Goal: Ask a question

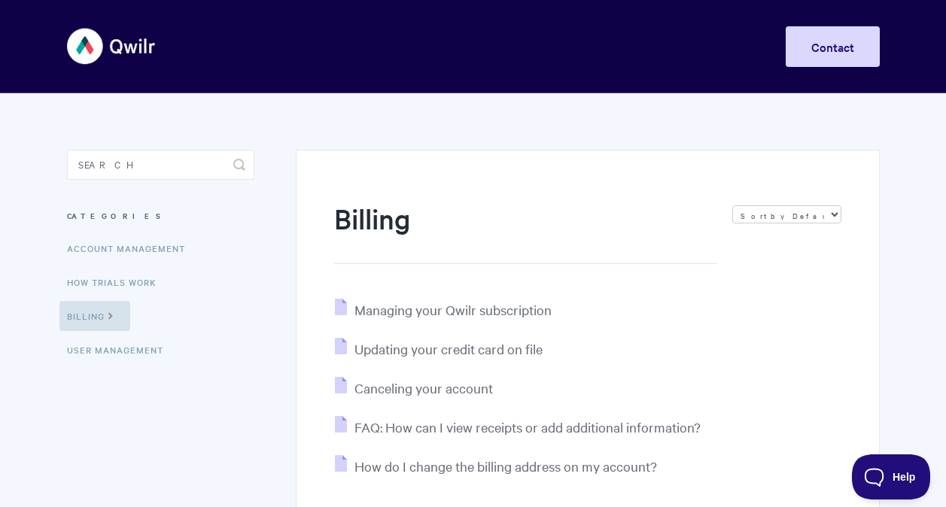
click at [833, 71] on ul "Home Getting Started Creating & Editing Pages Sharing & Analyzing Pages Integra…" at bounding box center [833, 50] width 94 height 48
click at [799, 53] on link "Contact" at bounding box center [833, 46] width 94 height 41
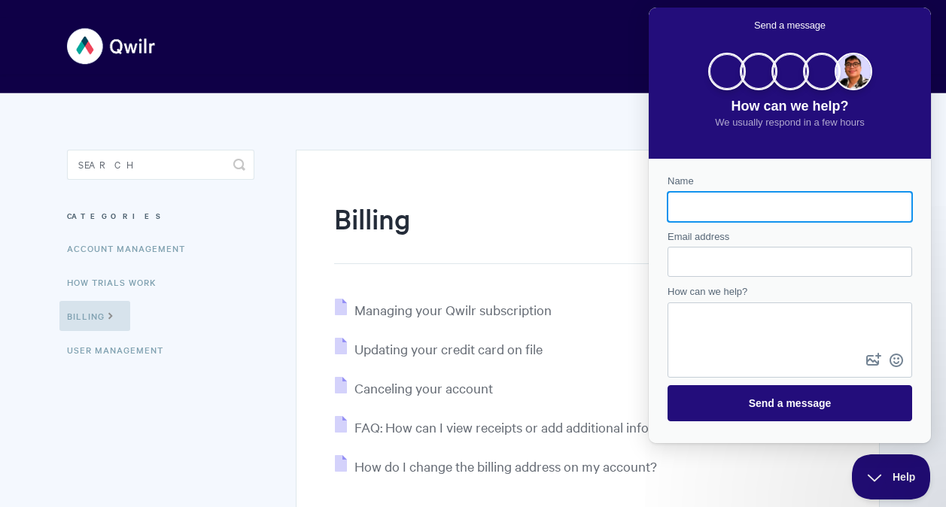
scroll to position [195, 0]
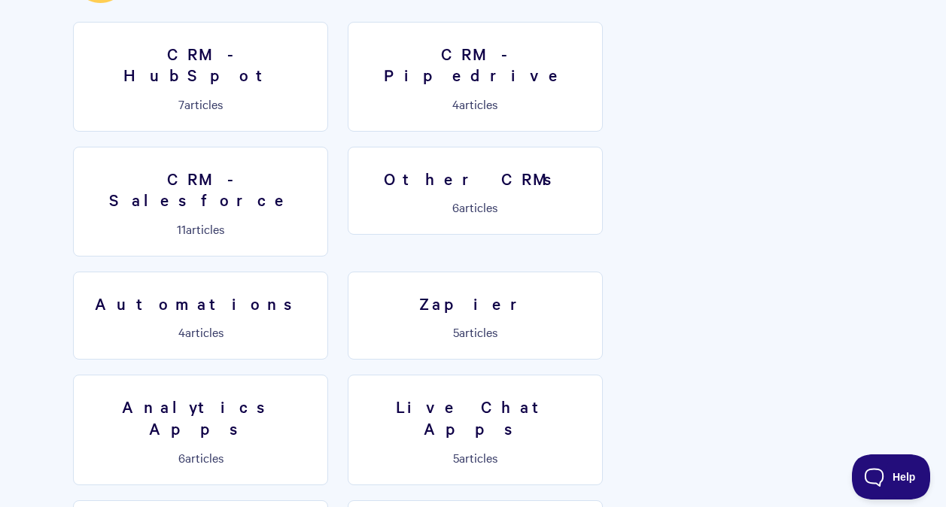
scroll to position [2271, 0]
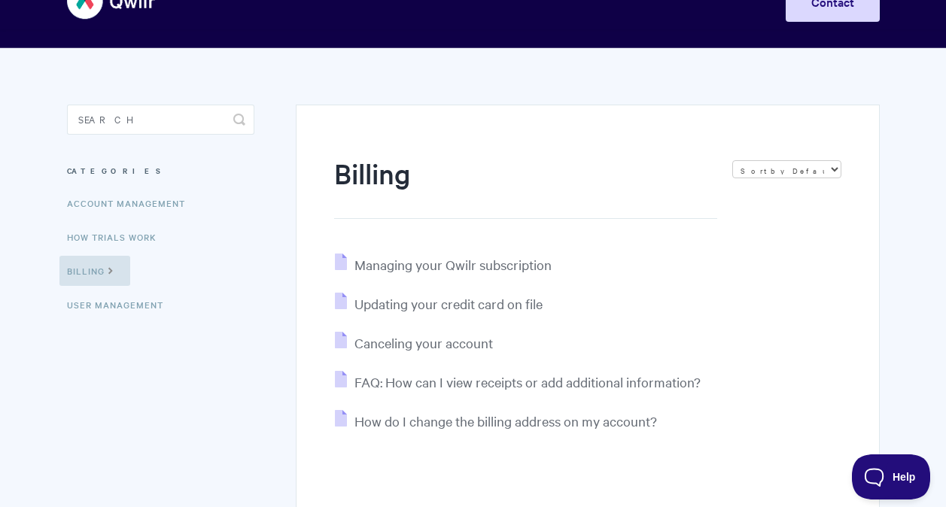
scroll to position [39, 0]
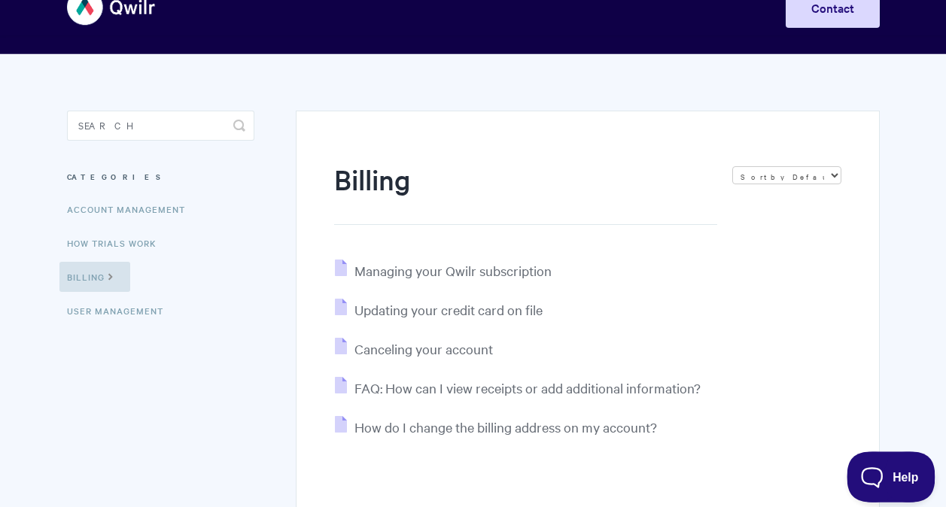
click at [901, 480] on button "Help" at bounding box center [886, 474] width 78 height 45
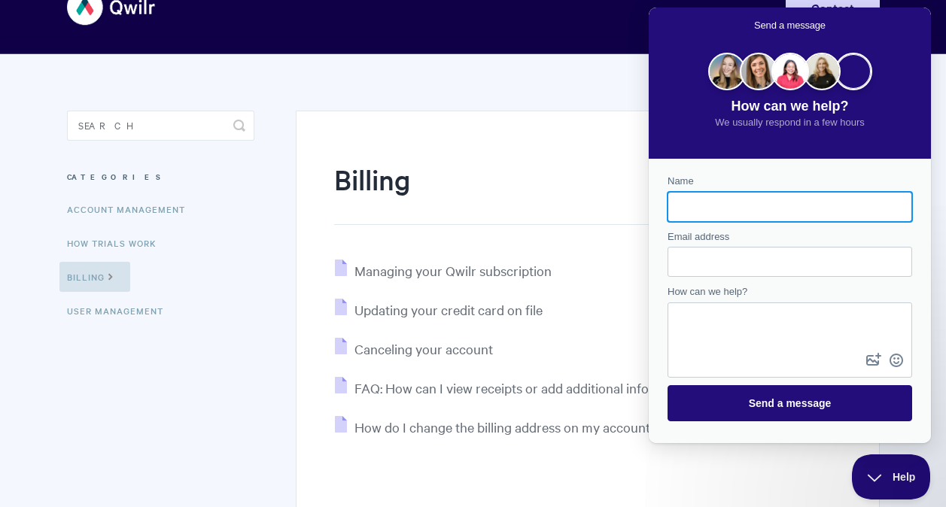
scroll to position [0, 0]
click at [729, 205] on input "Name" at bounding box center [790, 206] width 221 height 27
type input "[PERSON_NAME]"
click at [724, 262] on input "Email address" at bounding box center [790, 261] width 221 height 27
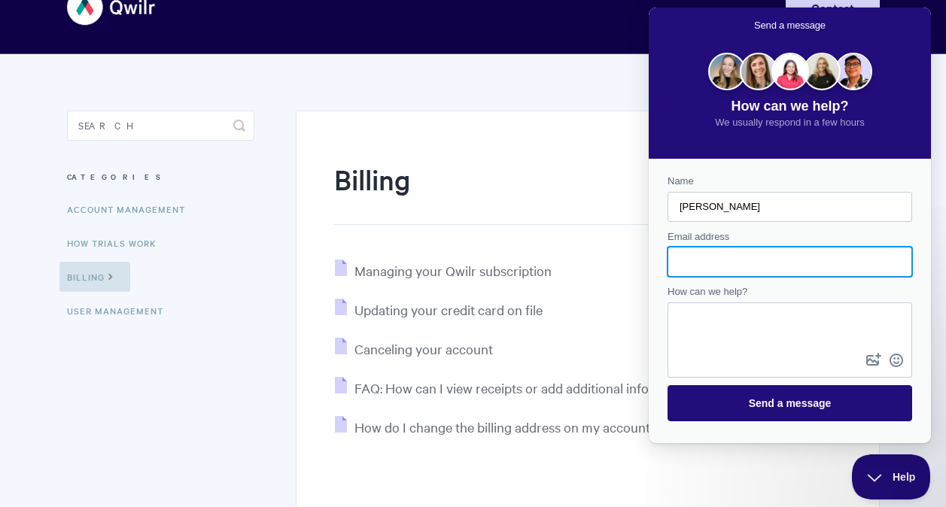
type input "[PERSON_NAME][EMAIL_ADDRESS][PERSON_NAME][DOMAIN_NAME]"
click at [707, 314] on textarea "How can we help?" at bounding box center [790, 327] width 242 height 46
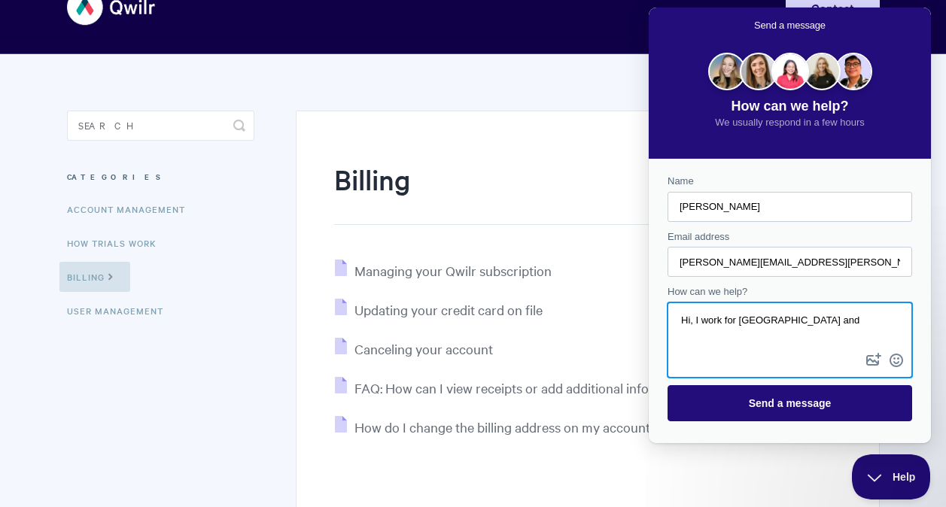
click at [856, 312] on textarea "Hi, I work for [GEOGRAPHIC_DATA] and" at bounding box center [790, 327] width 242 height 46
click at [690, 336] on textarea "Hi, I work for [GEOGRAPHIC_DATA] and have an invoice that needs to be" at bounding box center [790, 327] width 242 height 46
click at [776, 339] on textarea "Hi, I work for Yale University and have an order that needs to be" at bounding box center [790, 327] width 242 height 46
click at [865, 321] on textarea "Hi, I work for Yale University and have an order that needs to be s" at bounding box center [790, 327] width 242 height 46
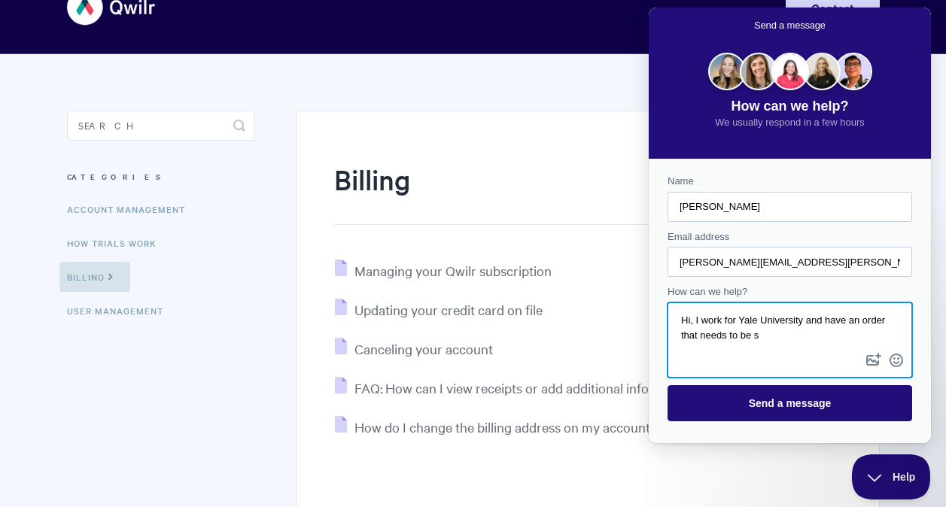
click at [865, 321] on textarea "Hi, I work for Yale University and have an order that needs to be s" at bounding box center [790, 327] width 242 height 46
click at [792, 333] on textarea "Hi, I work for Yale University and have an PO that needs to be s" at bounding box center [790, 327] width 242 height 46
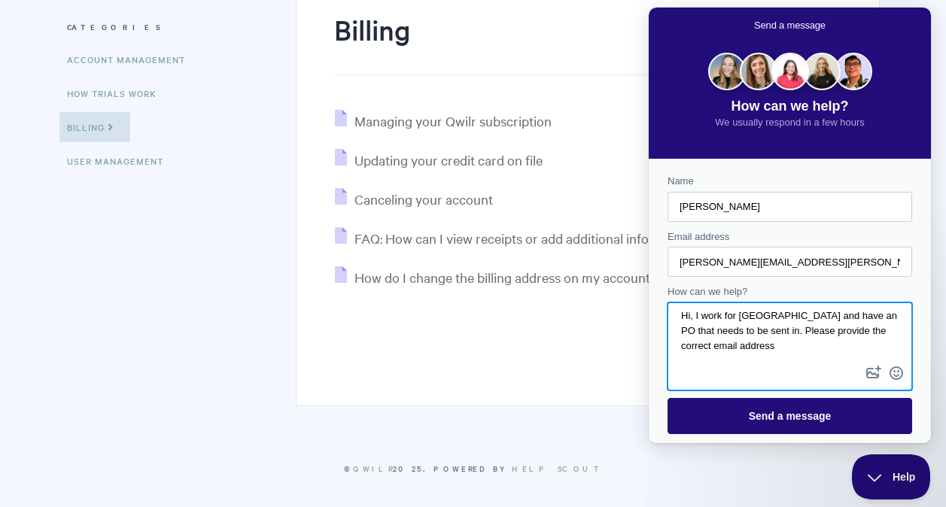
scroll to position [195, 0]
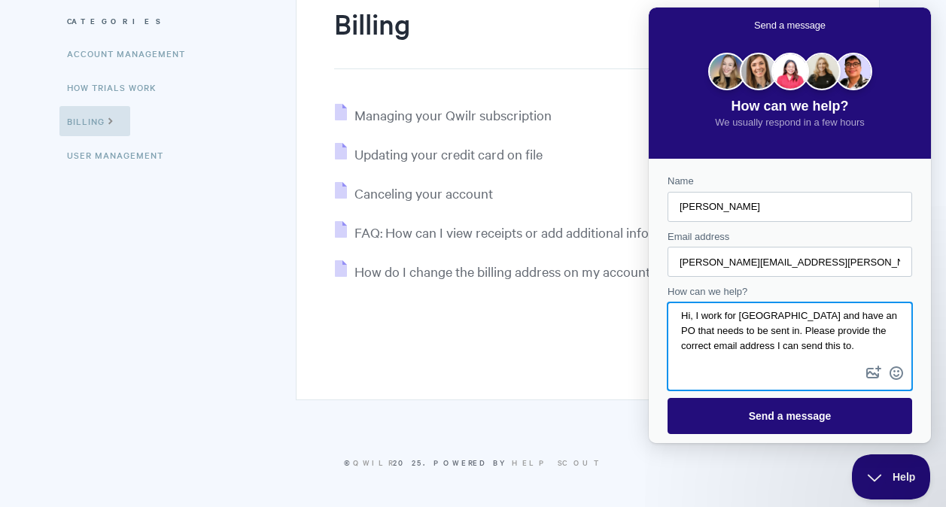
click at [732, 324] on textarea "Hi, I work for Yale University and have an PO that needs to be sent in. Please …" at bounding box center [790, 333] width 242 height 59
click at [870, 350] on textarea "Hi, I work for Yale University and have an PO that needs to be sent in. Please …" at bounding box center [790, 333] width 242 height 59
type textarea "Hi, I work for Yale University and have an PO that needs to be sent in. Please …"
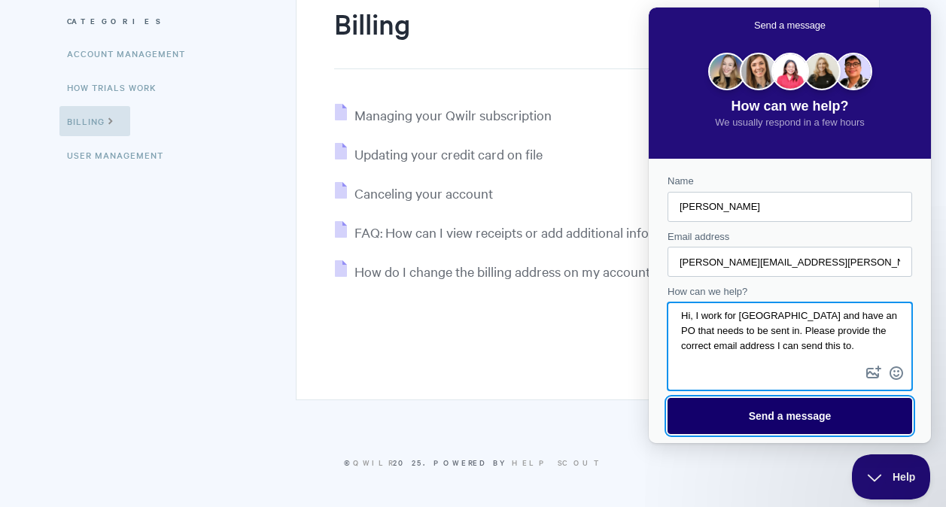
click at [777, 420] on span "Send a message" at bounding box center [790, 416] width 83 height 12
